Goal: Transaction & Acquisition: Purchase product/service

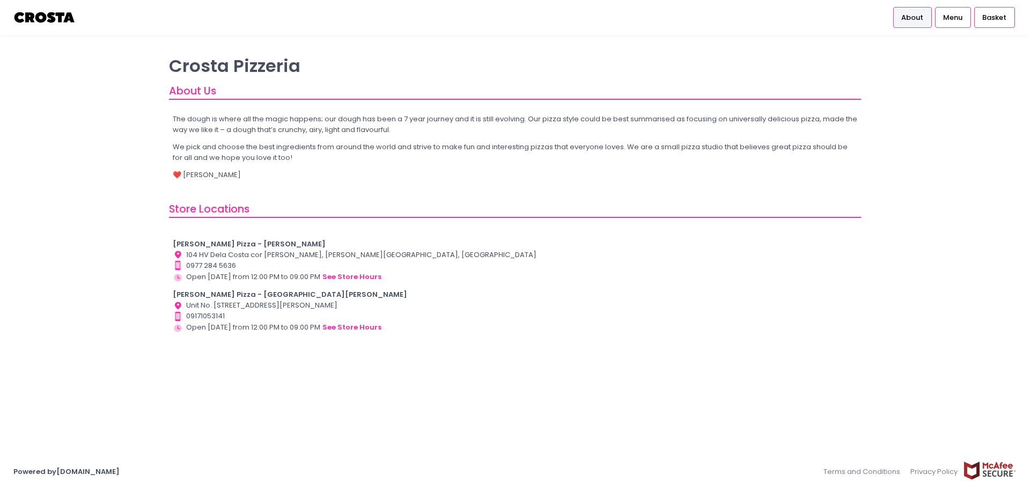
click at [218, 295] on b "[PERSON_NAME] Pizza - [GEOGRAPHIC_DATA][PERSON_NAME]" at bounding box center [290, 294] width 234 height 10
click at [289, 293] on div "[PERSON_NAME] Pizza - [GEOGRAPHIC_DATA][PERSON_NAME]" at bounding box center [515, 294] width 685 height 11
click at [376, 306] on div "Location Created with Sketch. Unit No. [STREET_ADDRESS][PERSON_NAME]" at bounding box center [515, 305] width 685 height 11
click at [995, 19] on span "Basket" at bounding box center [994, 17] width 24 height 11
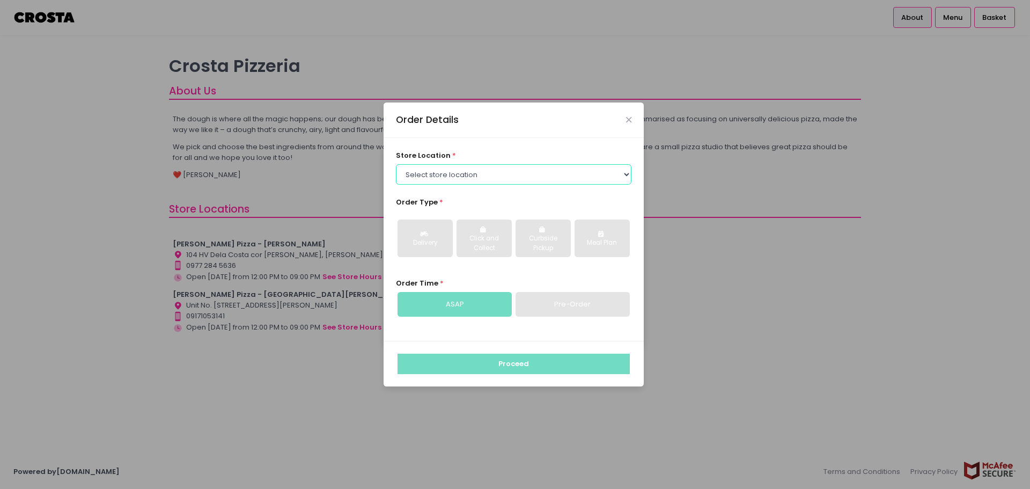
click at [481, 181] on select "Select store location [PERSON_NAME] Pizza - [PERSON_NAME] Pizza - [GEOGRAPHIC_D…" at bounding box center [514, 174] width 236 height 20
click at [483, 171] on select "Select store location [PERSON_NAME] Pizza - [PERSON_NAME] Pizza - [GEOGRAPHIC_D…" at bounding box center [514, 174] width 236 height 20
select select "65090bae48156caed44a5eb4"
click at [396, 164] on select "Select store location [PERSON_NAME] Pizza - [PERSON_NAME] Pizza - [GEOGRAPHIC_D…" at bounding box center [514, 174] width 236 height 20
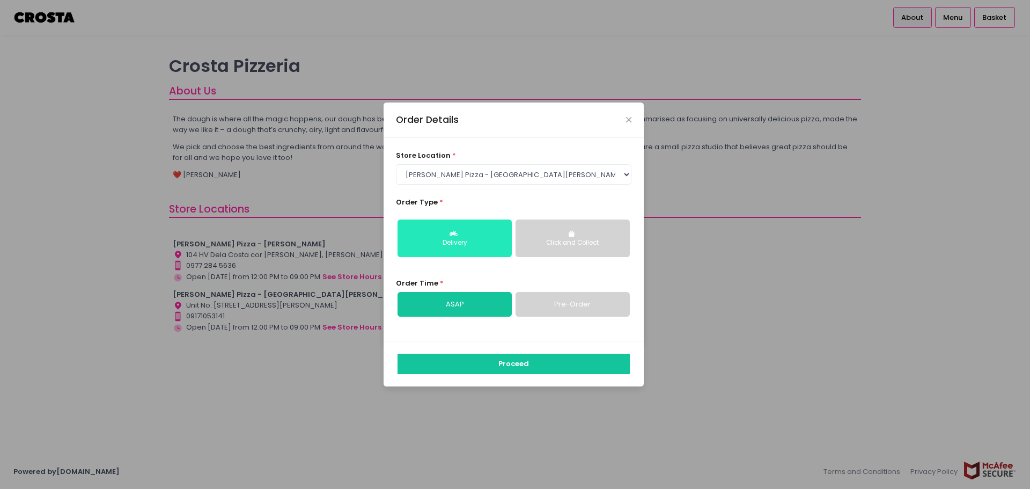
click at [472, 235] on button "Delivery" at bounding box center [454, 238] width 114 height 38
click at [508, 376] on div "Proceed" at bounding box center [513, 364] width 260 height 46
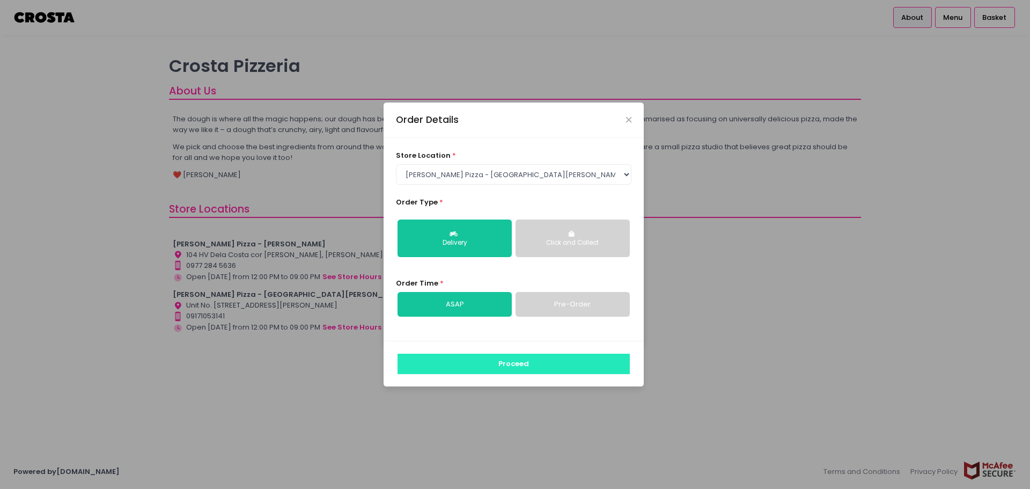
click at [513, 366] on button "Proceed" at bounding box center [513, 363] width 232 height 20
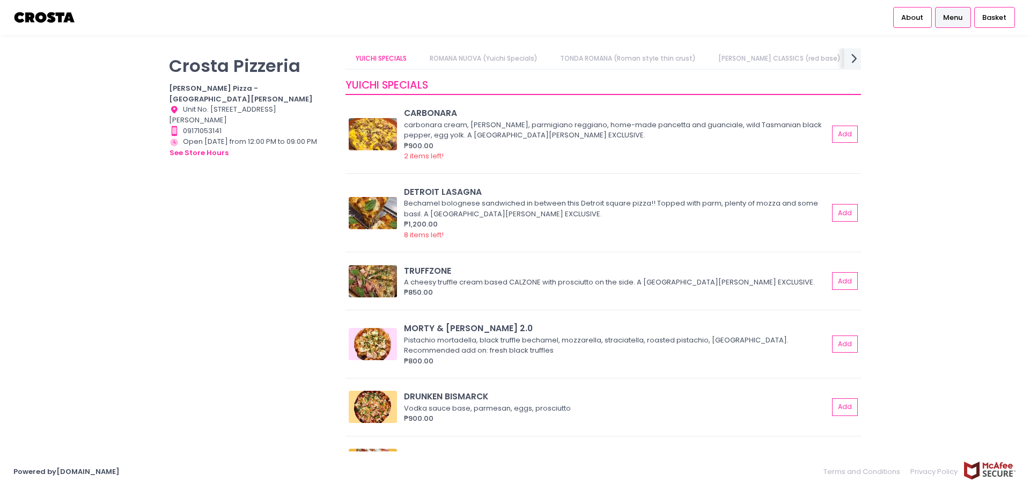
click at [855, 55] on icon "next Created with Sketch." at bounding box center [854, 58] width 16 height 16
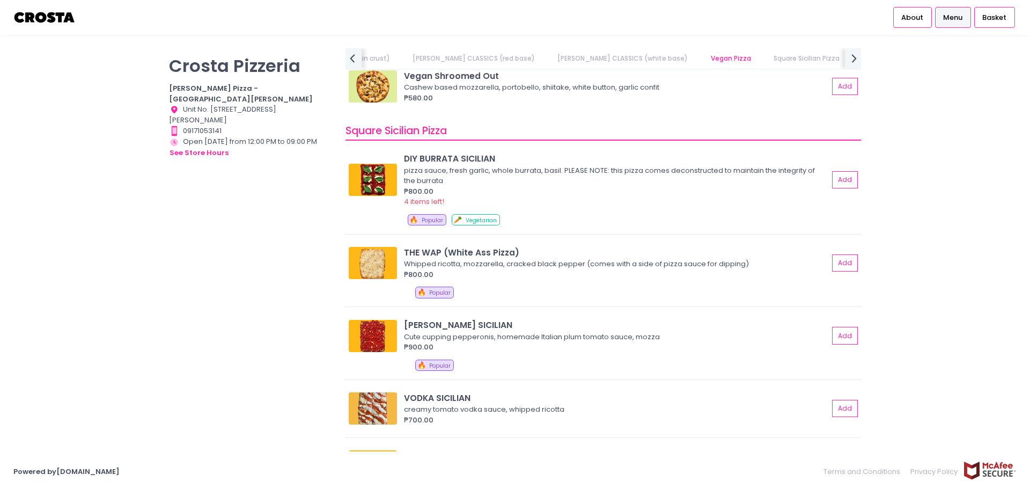
scroll to position [1236, 0]
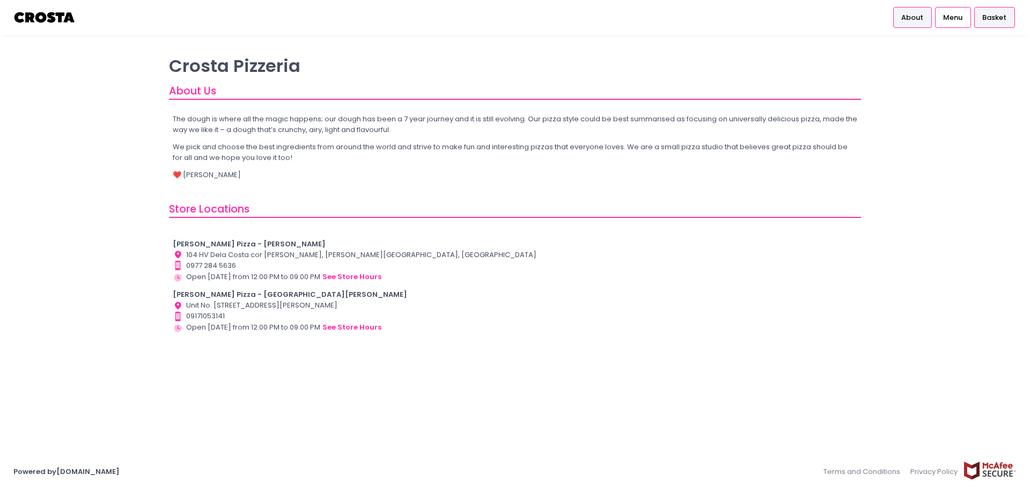
click at [991, 14] on span "Basket" at bounding box center [994, 17] width 24 height 11
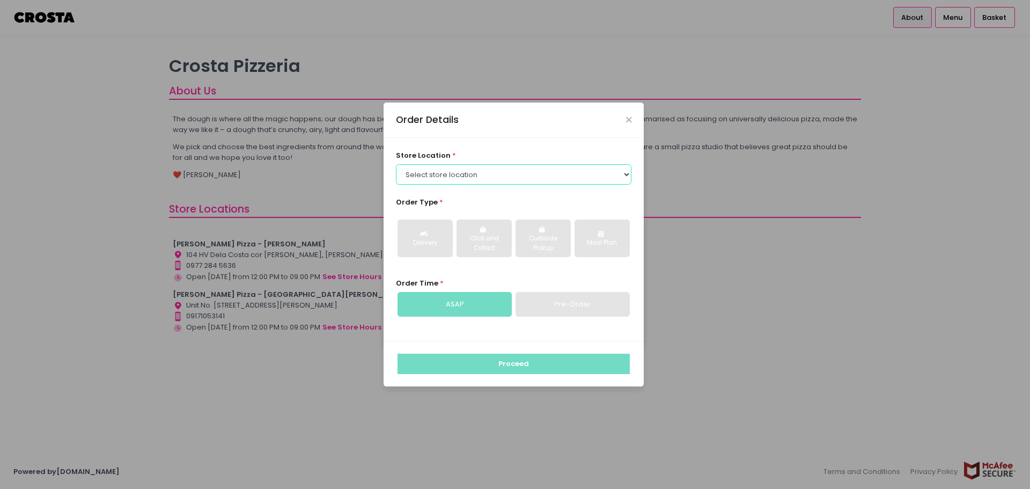
click at [460, 179] on select "Select store location [PERSON_NAME] Pizza - [PERSON_NAME] Pizza - [GEOGRAPHIC_D…" at bounding box center [514, 174] width 236 height 20
select select "5fabb2e53664a8677beaeb89"
click at [396, 164] on select "Select store location [PERSON_NAME] Pizza - [PERSON_NAME] Pizza - [GEOGRAPHIC_D…" at bounding box center [514, 174] width 236 height 20
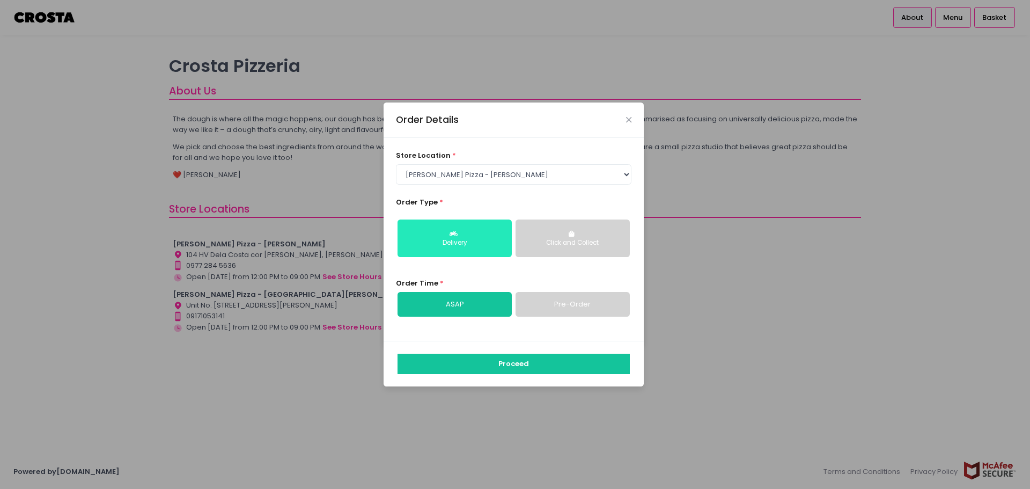
click at [470, 244] on div "Delivery" at bounding box center [454, 243] width 99 height 10
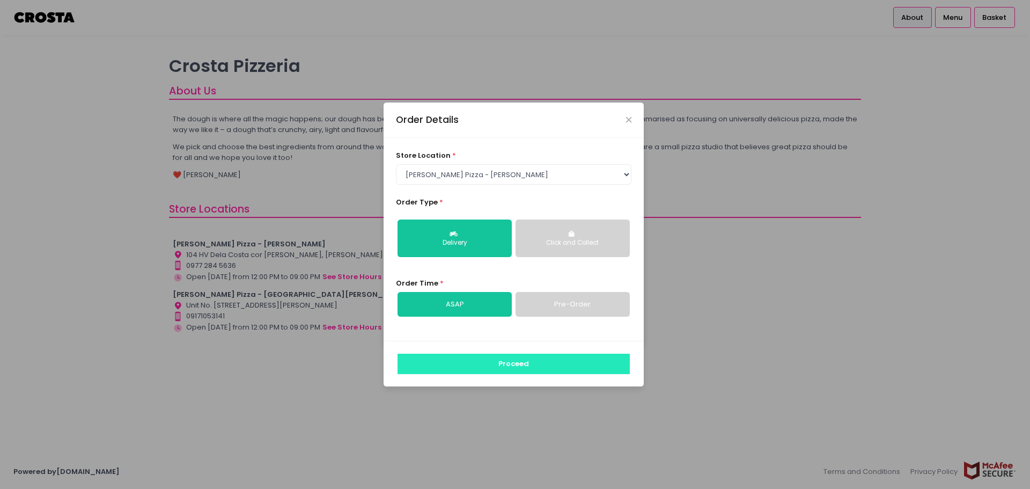
click at [498, 357] on button "Proceed" at bounding box center [513, 363] width 232 height 20
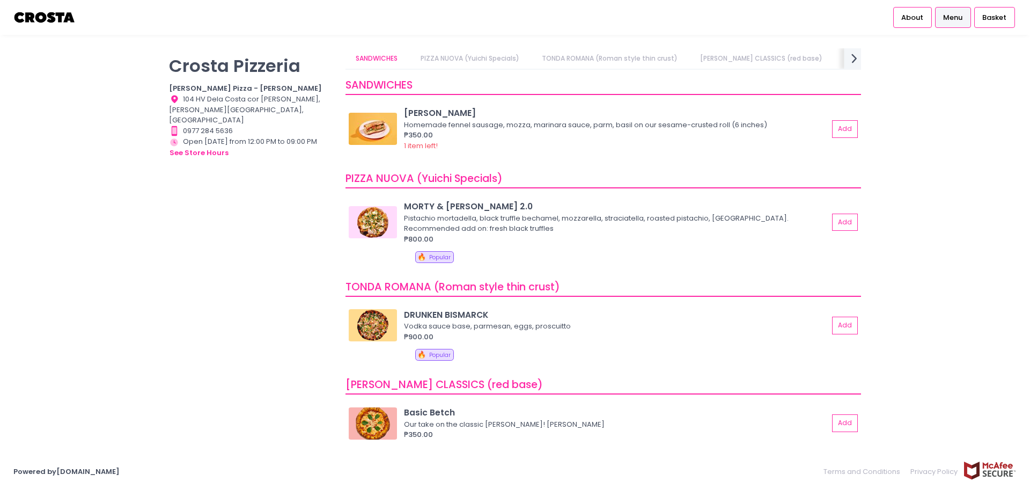
click at [852, 55] on icon at bounding box center [853, 58] width 5 height 9
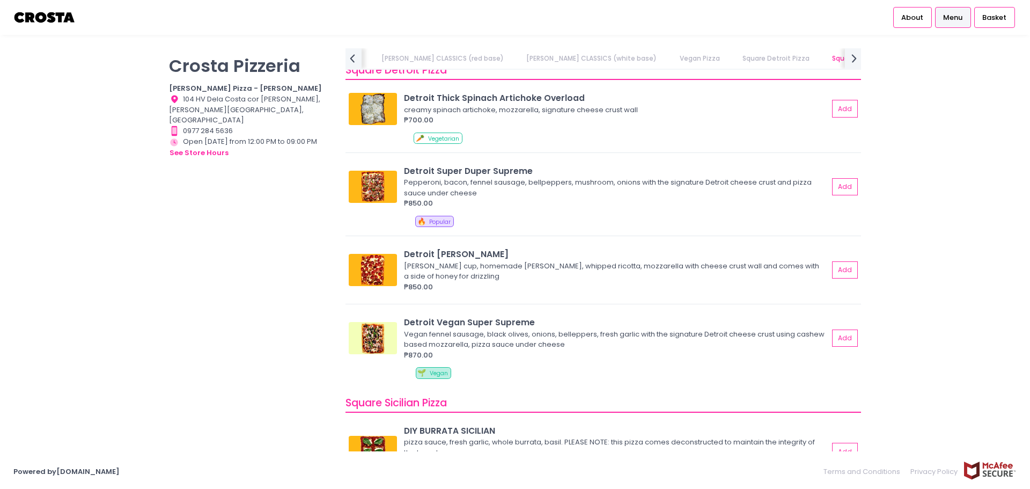
scroll to position [1046, 0]
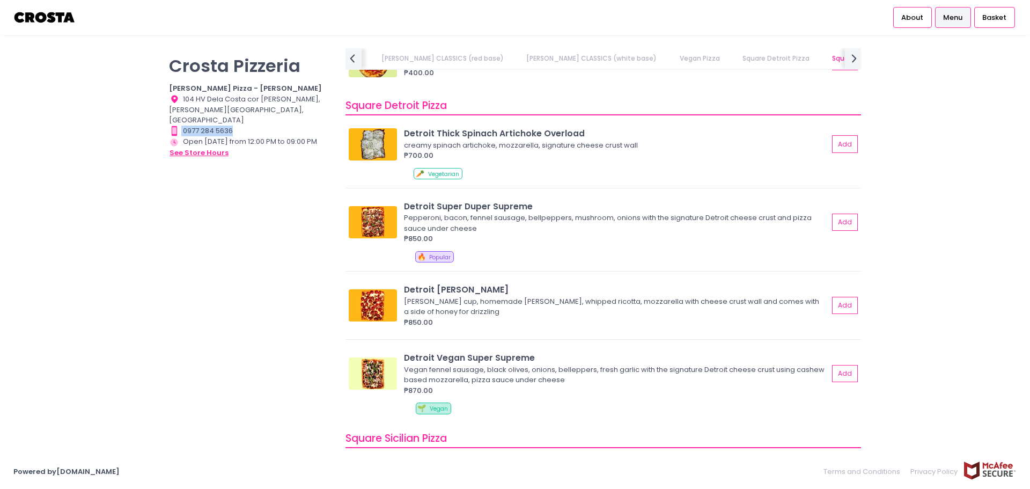
drag, startPoint x: 261, startPoint y: 115, endPoint x: 203, endPoint y: 141, distance: 63.9
click at [175, 125] on div "Contact Number Created with Sketch. 0977 284 5636" at bounding box center [250, 130] width 163 height 11
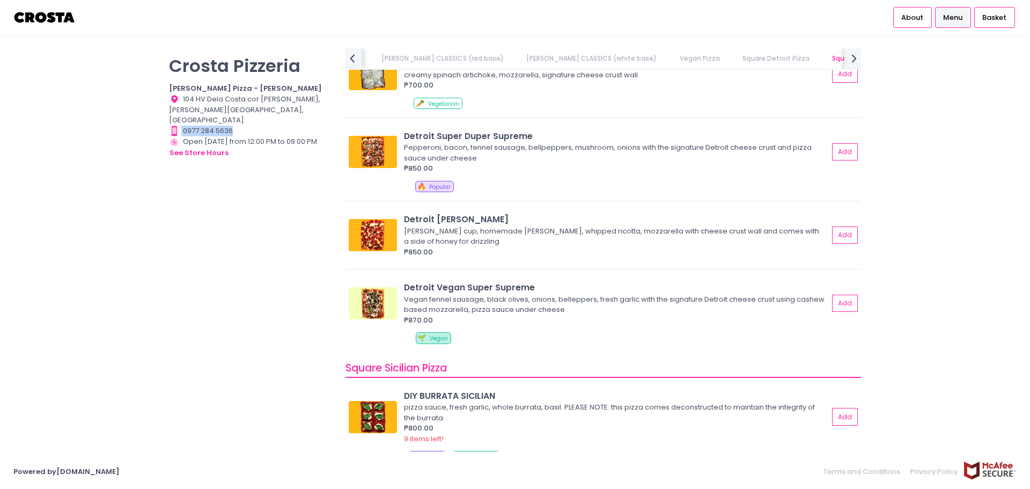
scroll to position [1015, 0]
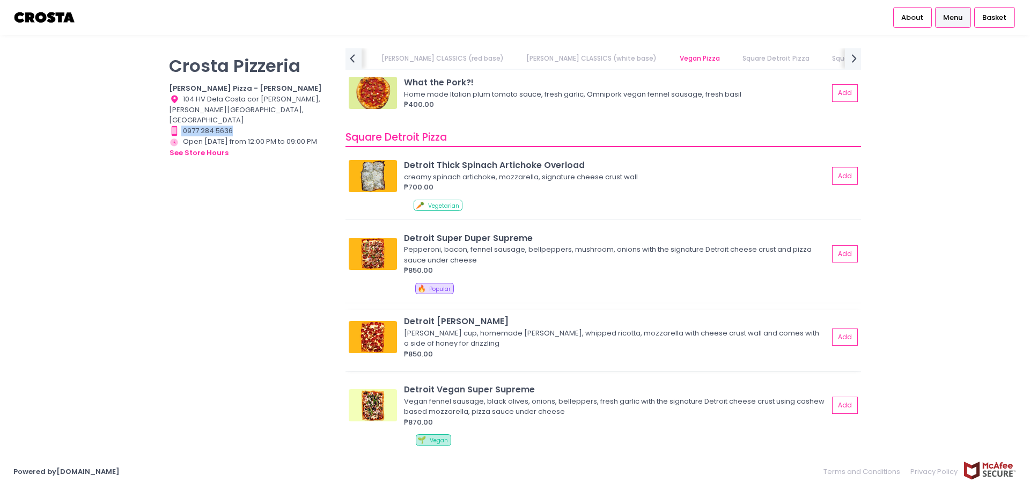
click at [376, 336] on img at bounding box center [373, 337] width 48 height 32
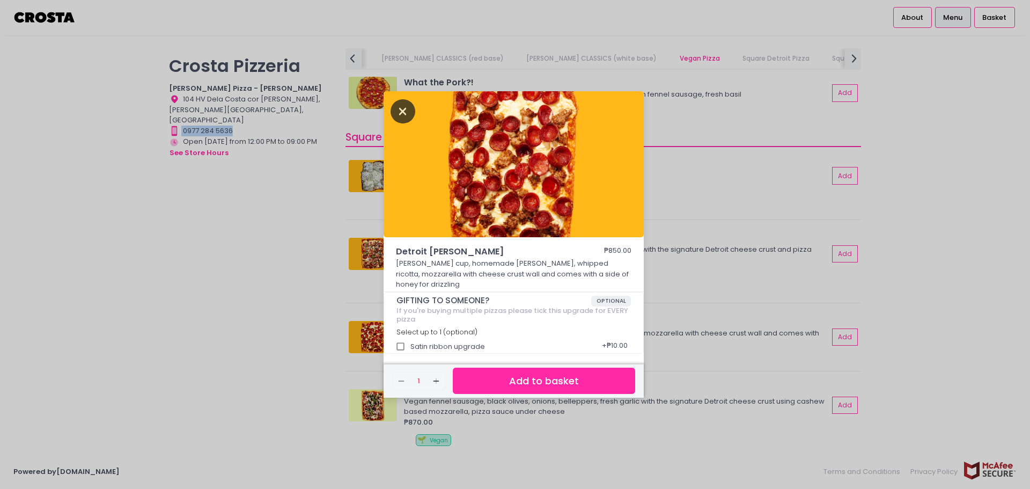
click at [393, 115] on icon "Close" at bounding box center [402, 111] width 25 height 24
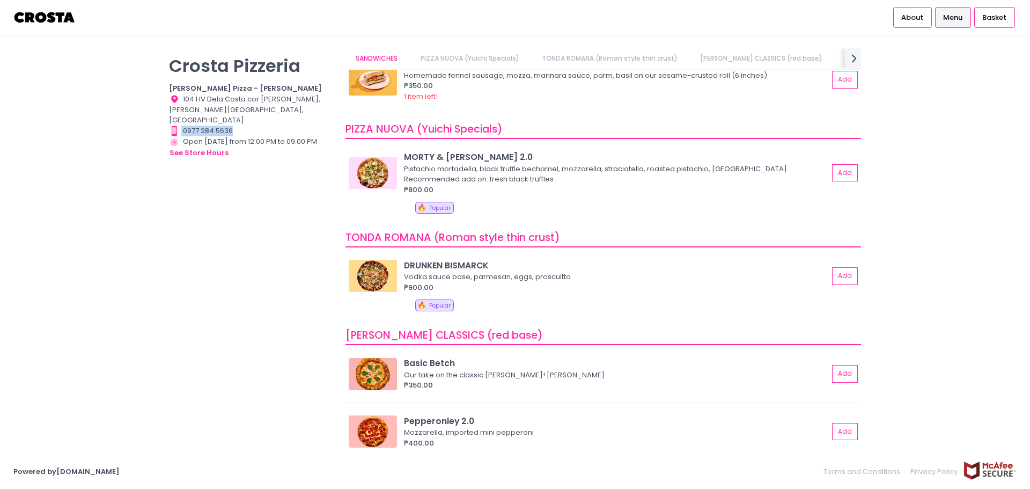
scroll to position [0, 0]
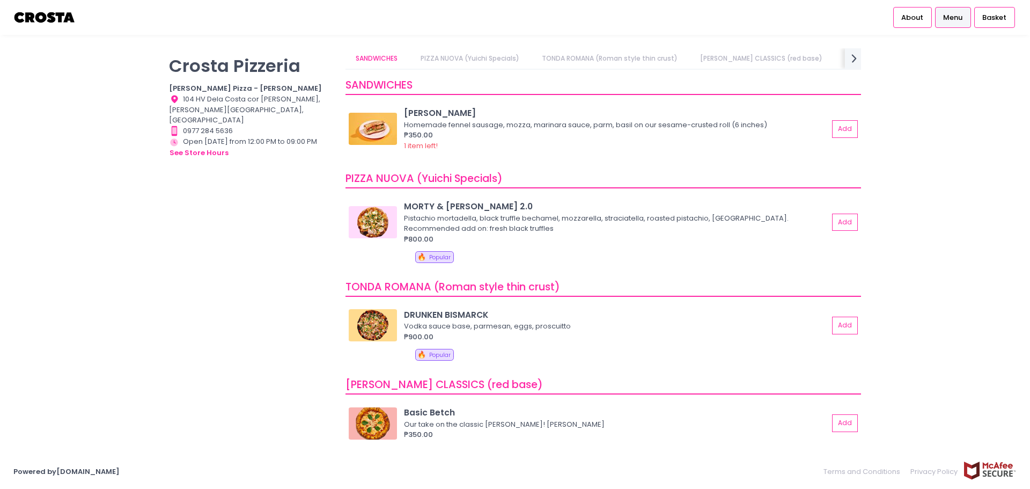
drag, startPoint x: 862, startPoint y: 100, endPoint x: 868, endPoint y: 125, distance: 25.8
click at [868, 125] on div "[PERSON_NAME] Pizzeria [PERSON_NAME] Pizza - [PERSON_NAME] Location Created wit…" at bounding box center [515, 244] width 719 height 392
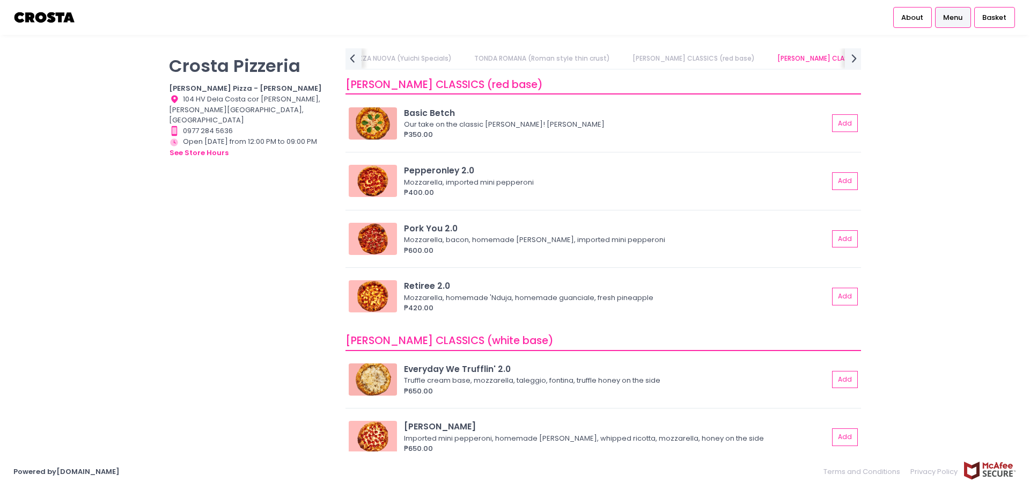
scroll to position [309, 0]
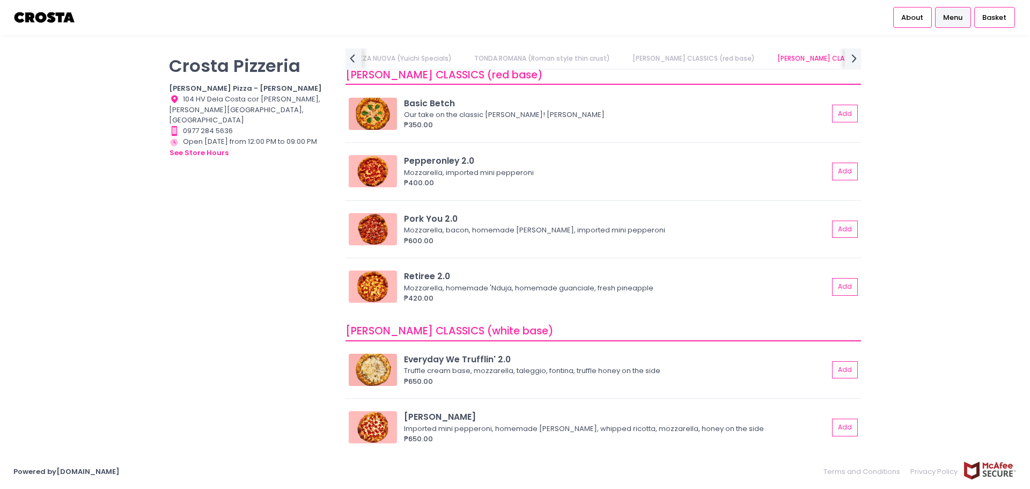
click at [1002, 193] on div "[PERSON_NAME] Pizzeria [PERSON_NAME] Pizza - [PERSON_NAME] Location Created wit…" at bounding box center [515, 244] width 1030 height 392
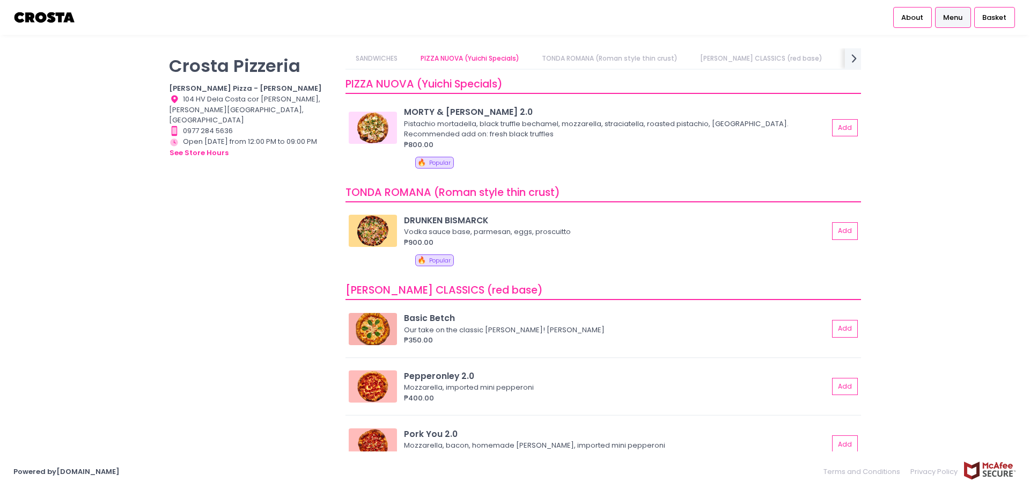
scroll to position [68, 0]
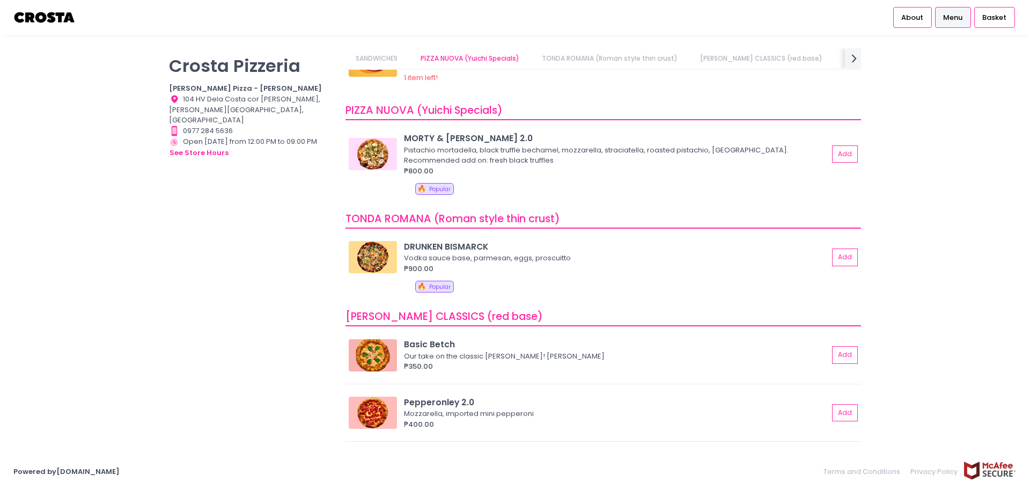
click at [380, 146] on img at bounding box center [373, 154] width 48 height 32
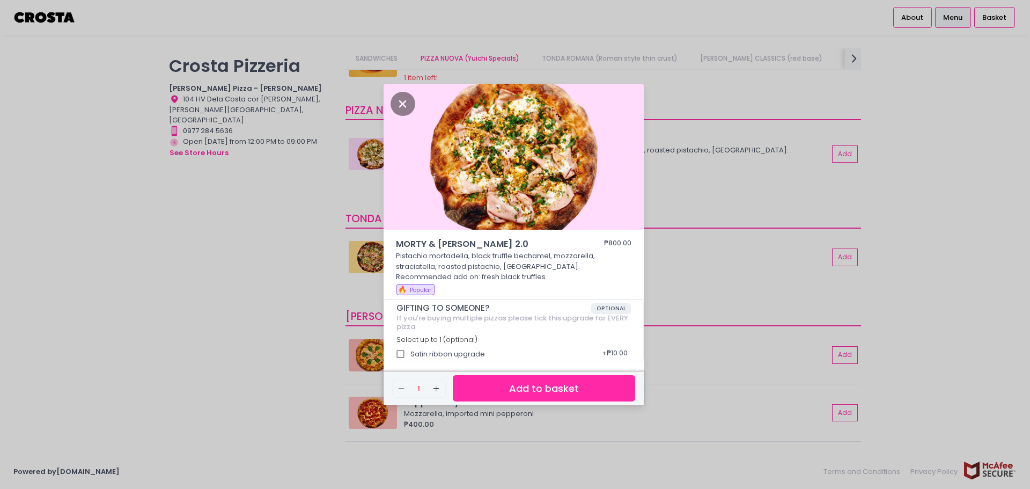
click at [879, 246] on div "MORTY & [PERSON_NAME] 2.0 ₱800.00 Pistachio mortadella, black truffle bechamel,…" at bounding box center [515, 244] width 1030 height 489
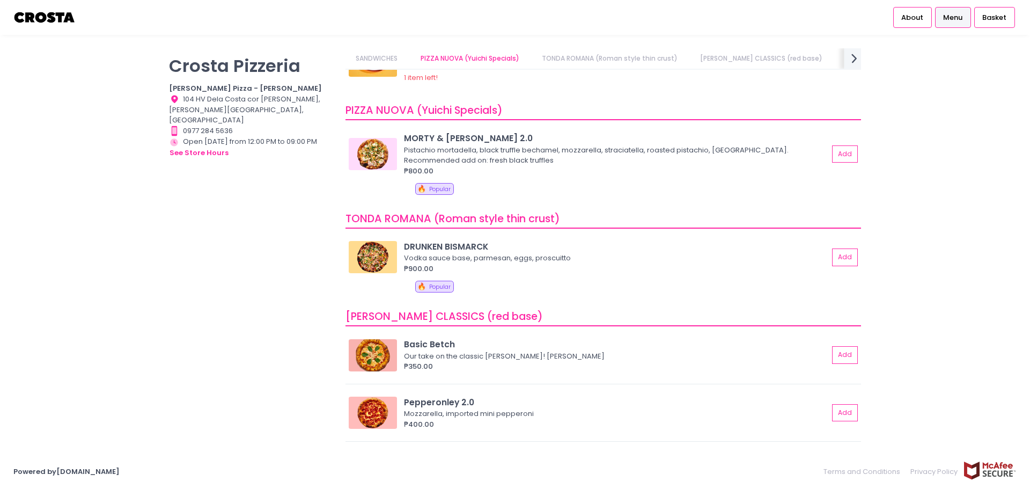
click at [853, 50] on span "next Created with Sketch." at bounding box center [854, 58] width 16 height 22
click at [781, 64] on link "DESSERTS" at bounding box center [806, 58] width 51 height 20
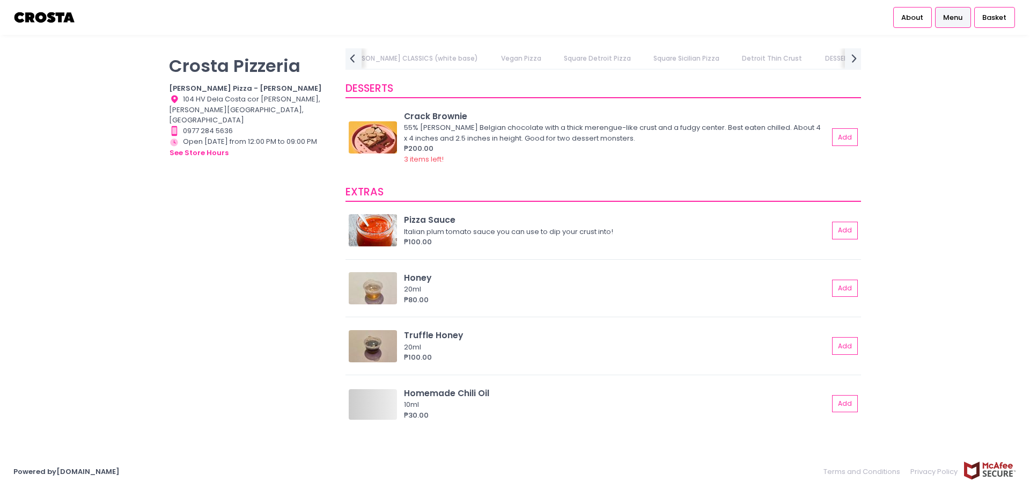
scroll to position [0, 0]
